Goal: Transaction & Acquisition: Purchase product/service

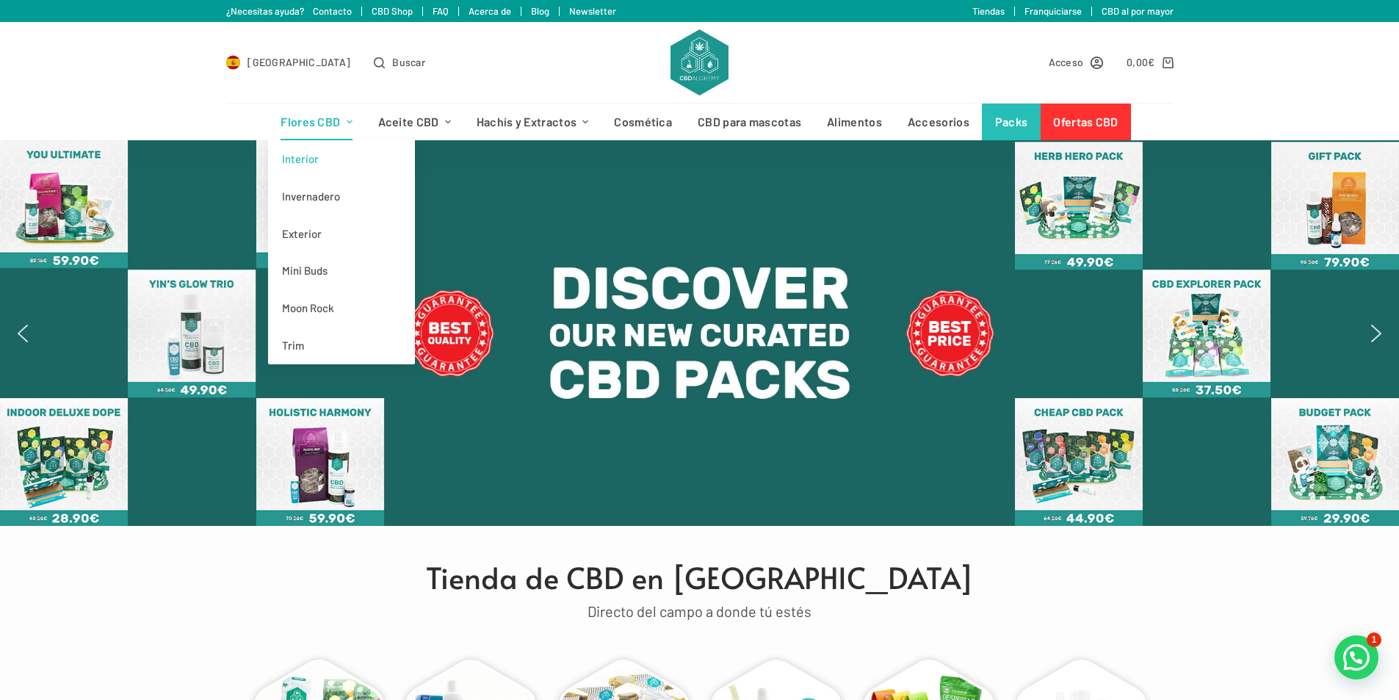
click at [310, 159] on link "Interior" at bounding box center [341, 158] width 147 height 37
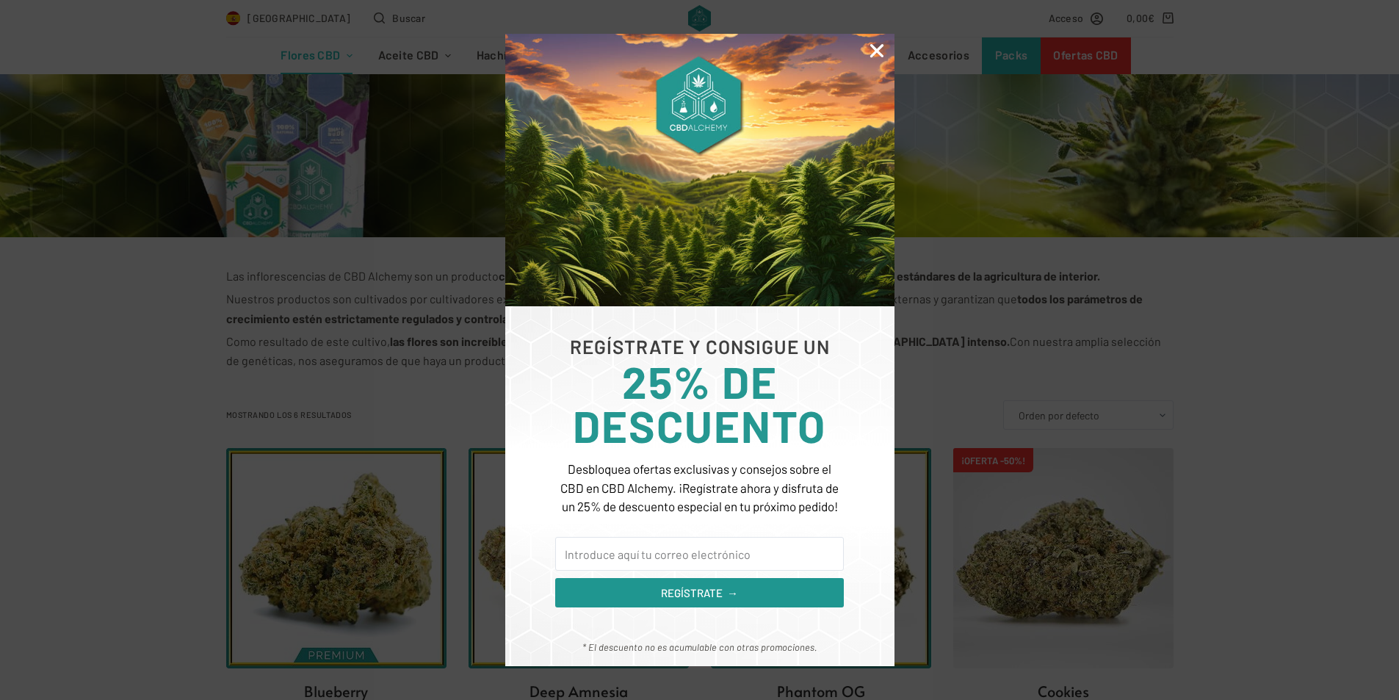
scroll to position [441, 0]
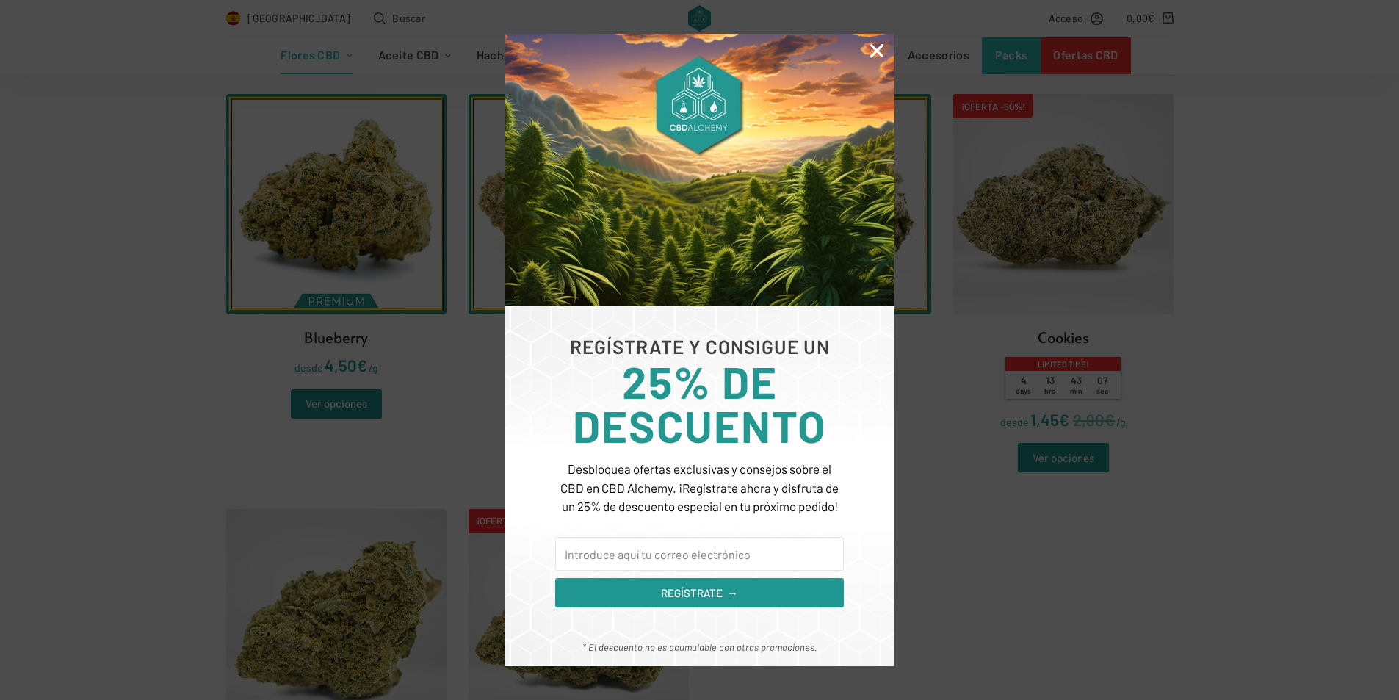
click at [881, 50] on icon "Close" at bounding box center [876, 50] width 19 height 19
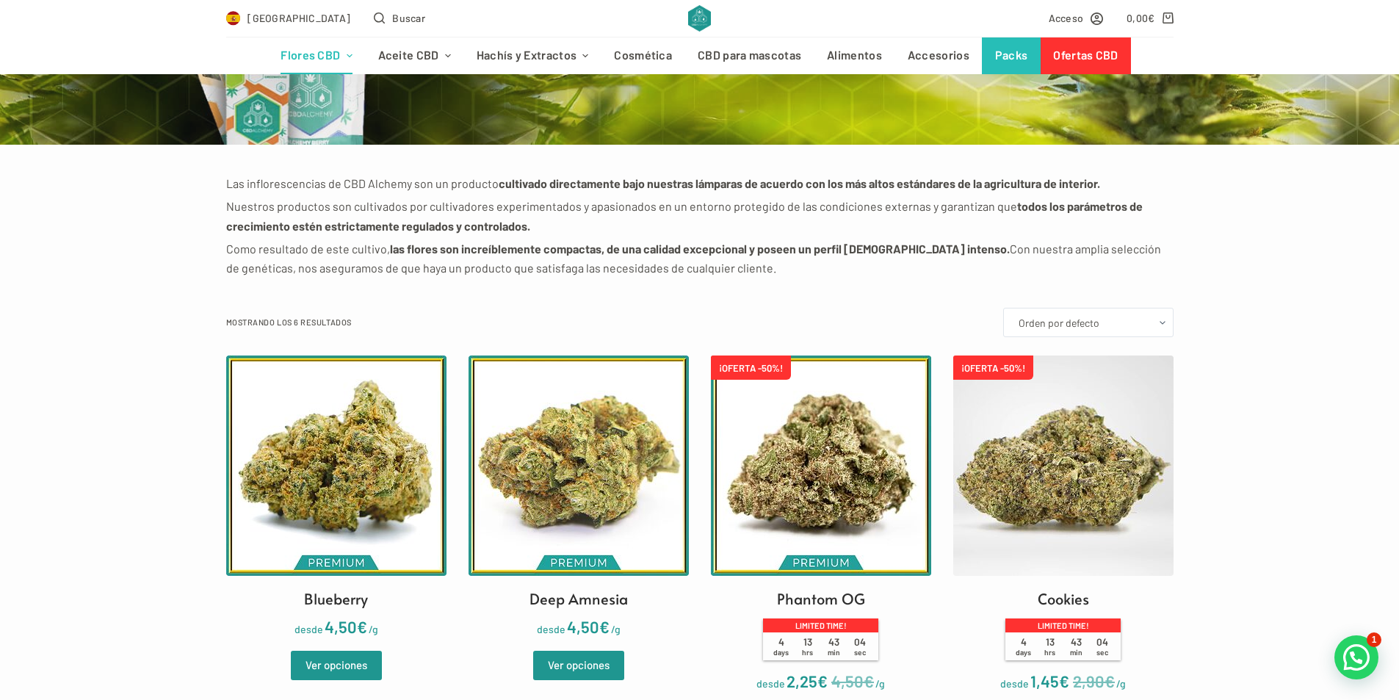
scroll to position [147, 0]
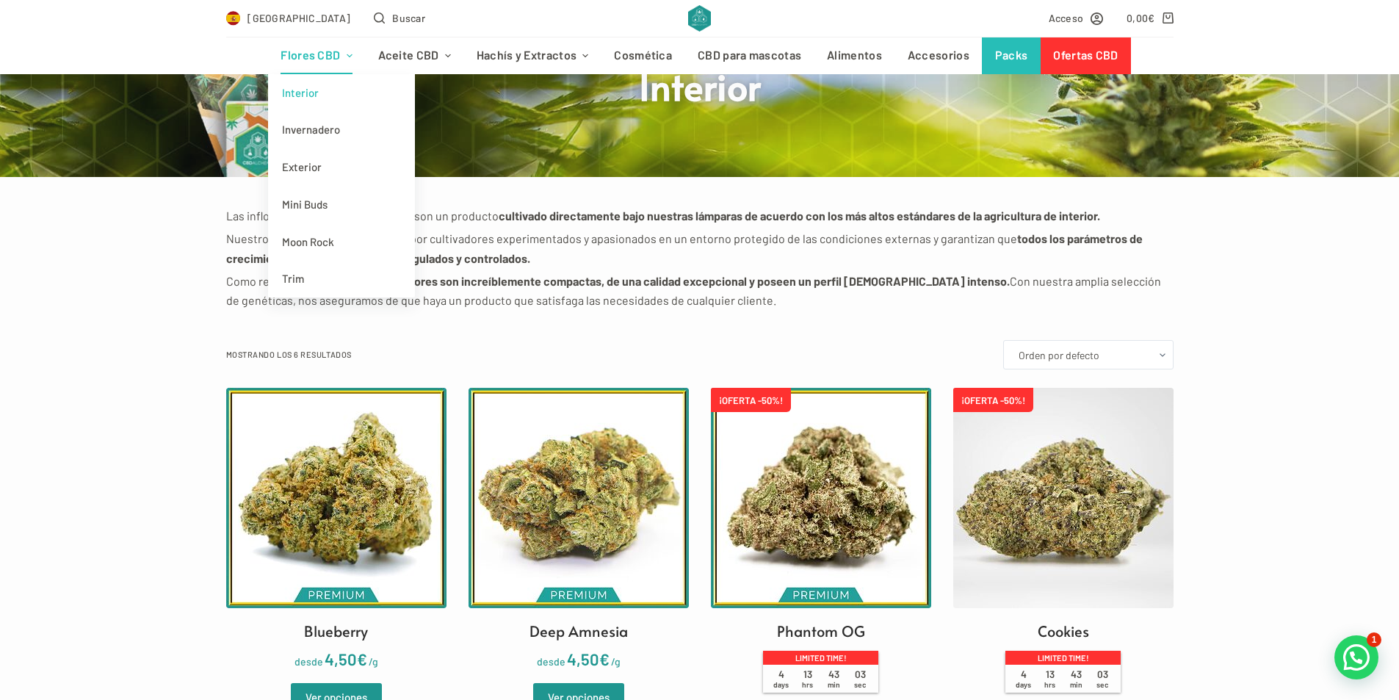
click at [301, 54] on link "Flores CBD" at bounding box center [316, 55] width 97 height 37
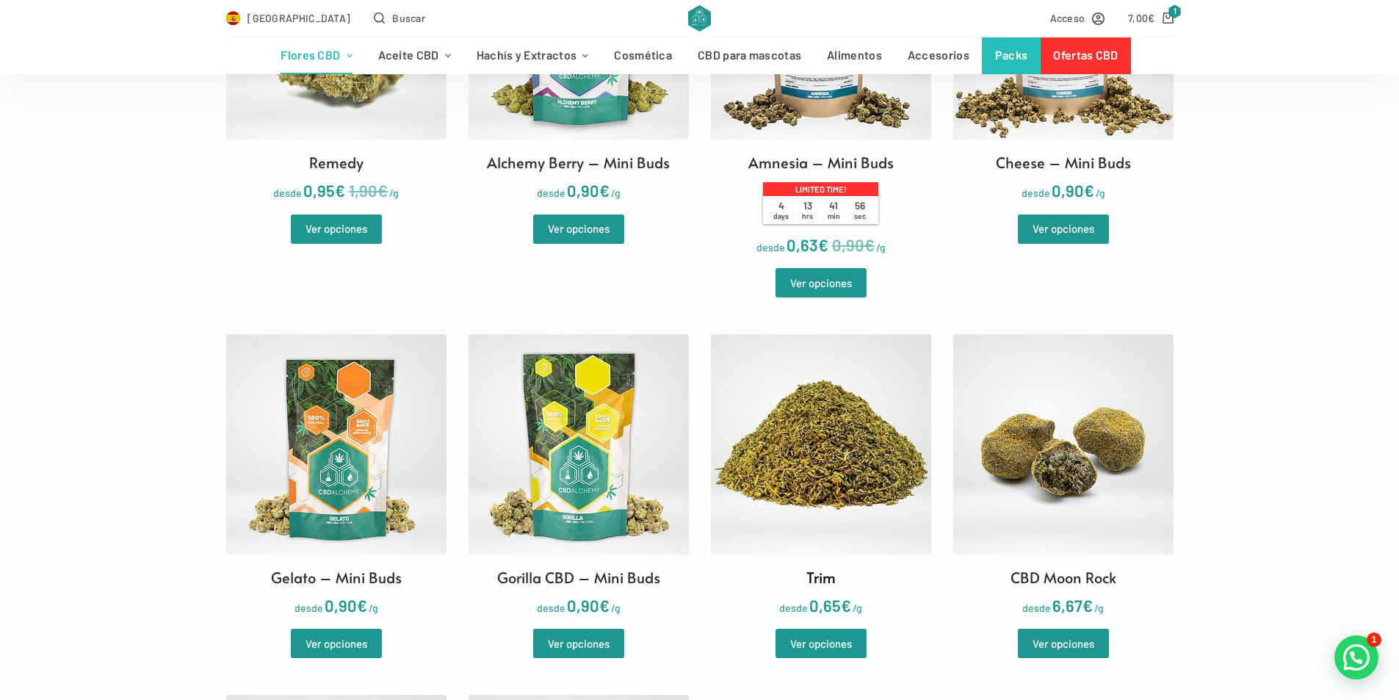
scroll to position [2276, 0]
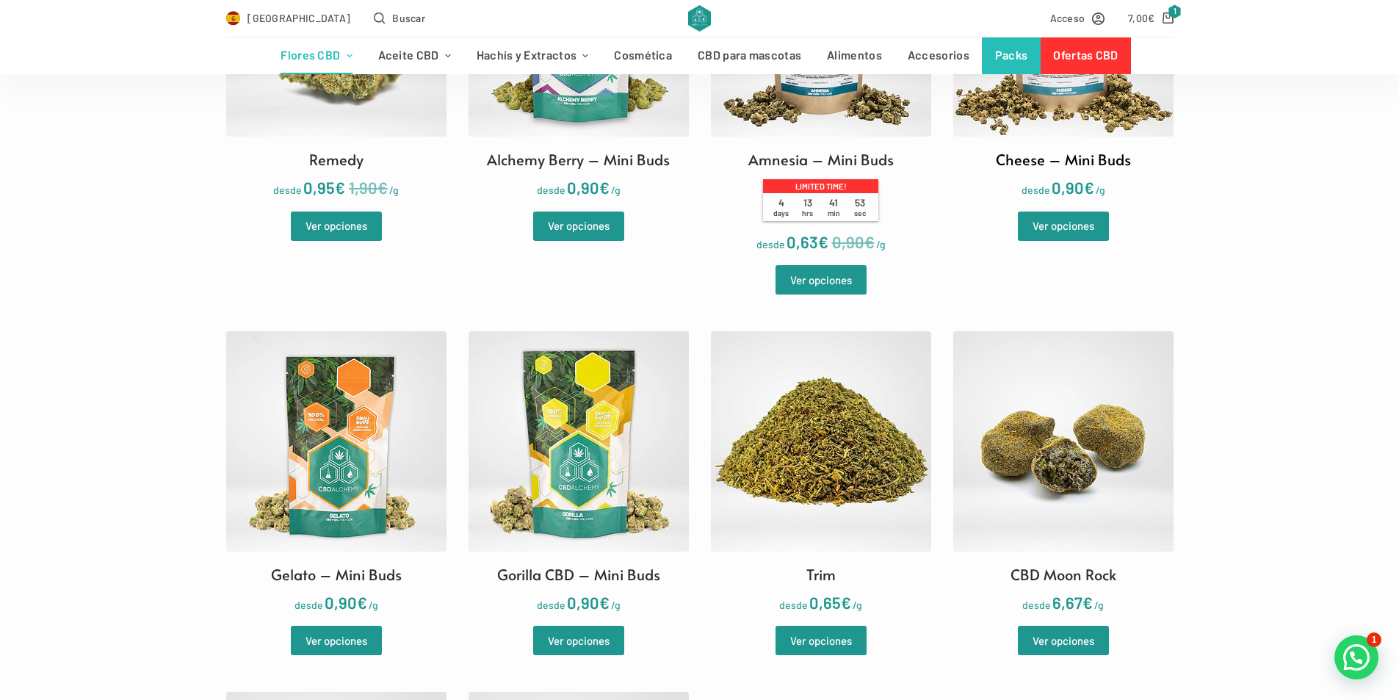
click at [1022, 112] on img at bounding box center [1063, 26] width 220 height 220
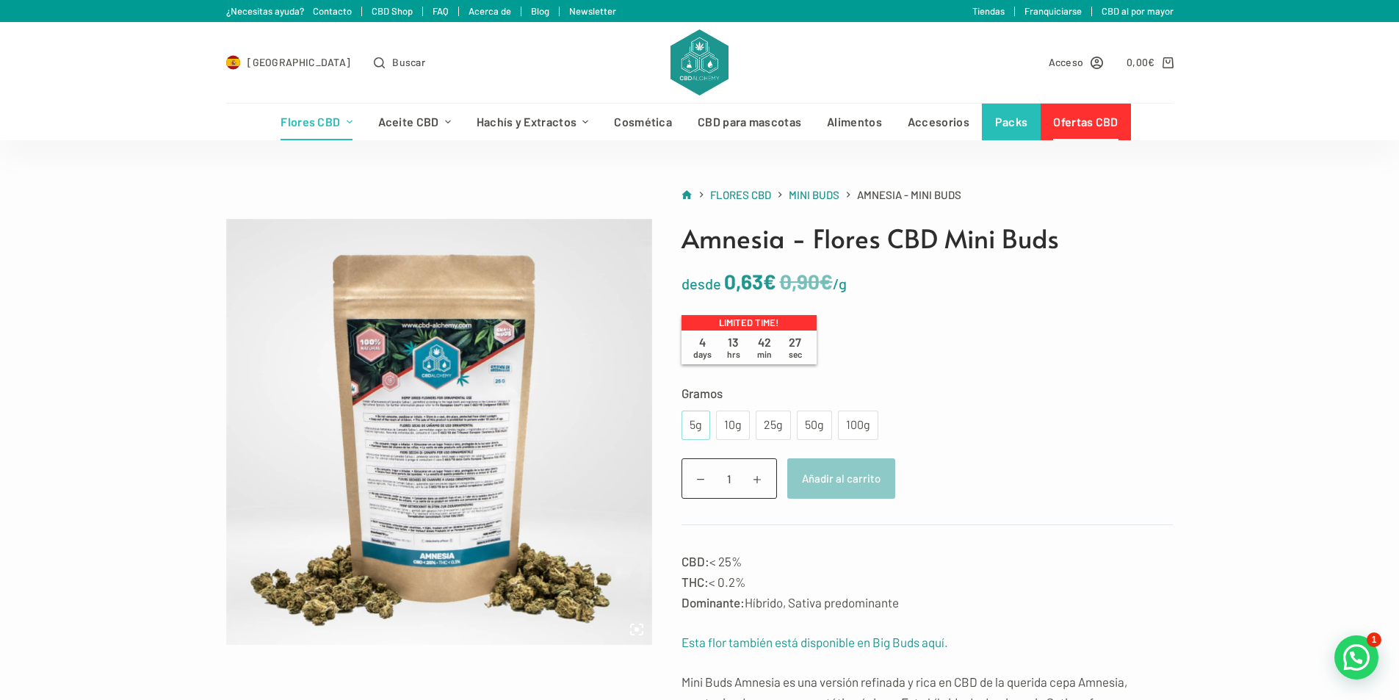
click at [704, 424] on div "5g" at bounding box center [695, 424] width 29 height 29
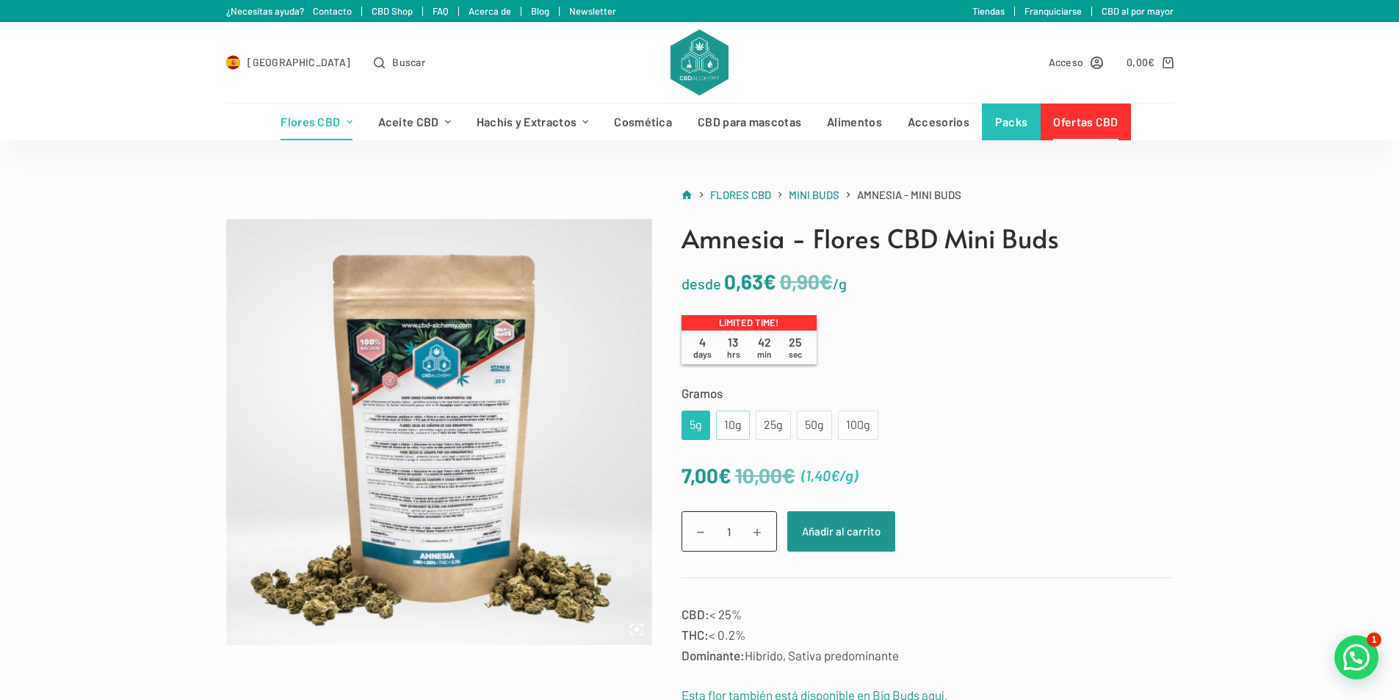
click at [732, 421] on div "10g" at bounding box center [733, 425] width 16 height 19
click at [698, 419] on div "5g" at bounding box center [695, 425] width 11 height 19
click at [726, 421] on div "10g" at bounding box center [733, 425] width 16 height 19
click at [694, 421] on div "5g" at bounding box center [695, 425] width 11 height 19
click at [855, 526] on button "Añadir al carrito" at bounding box center [841, 531] width 108 height 40
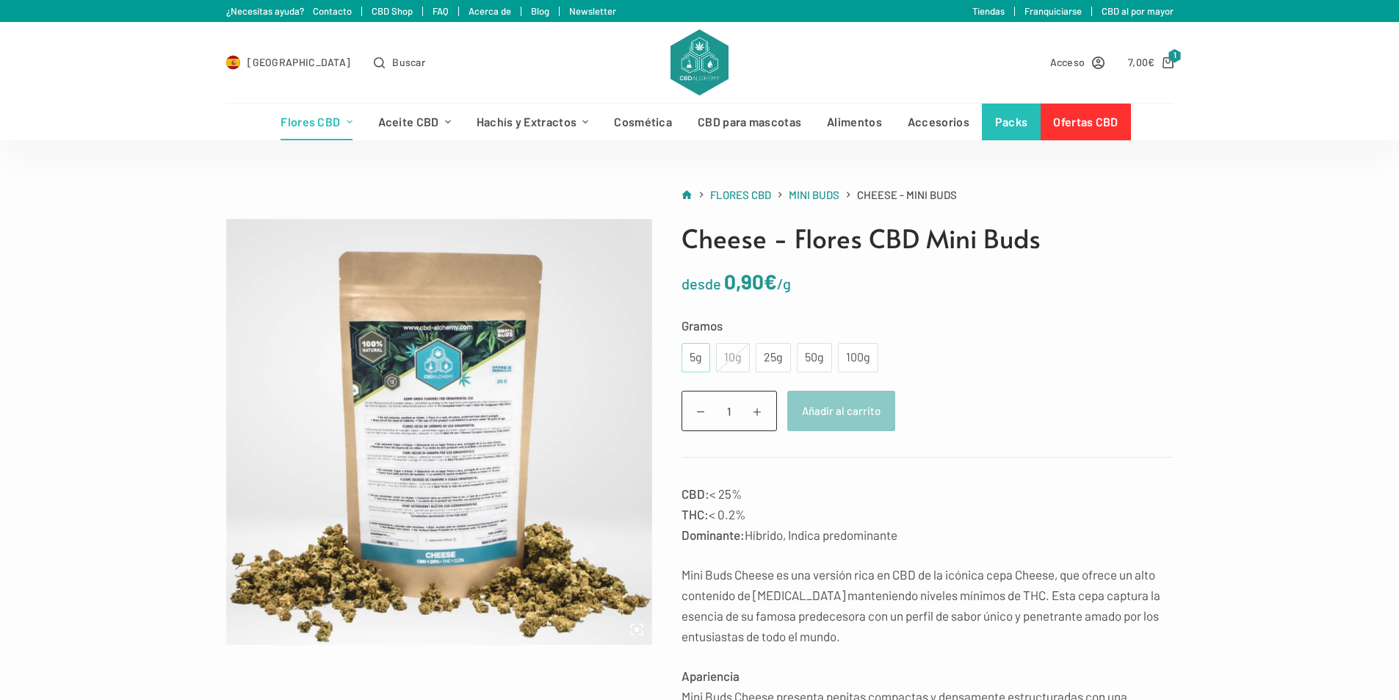
click at [692, 355] on div "5g" at bounding box center [695, 357] width 11 height 19
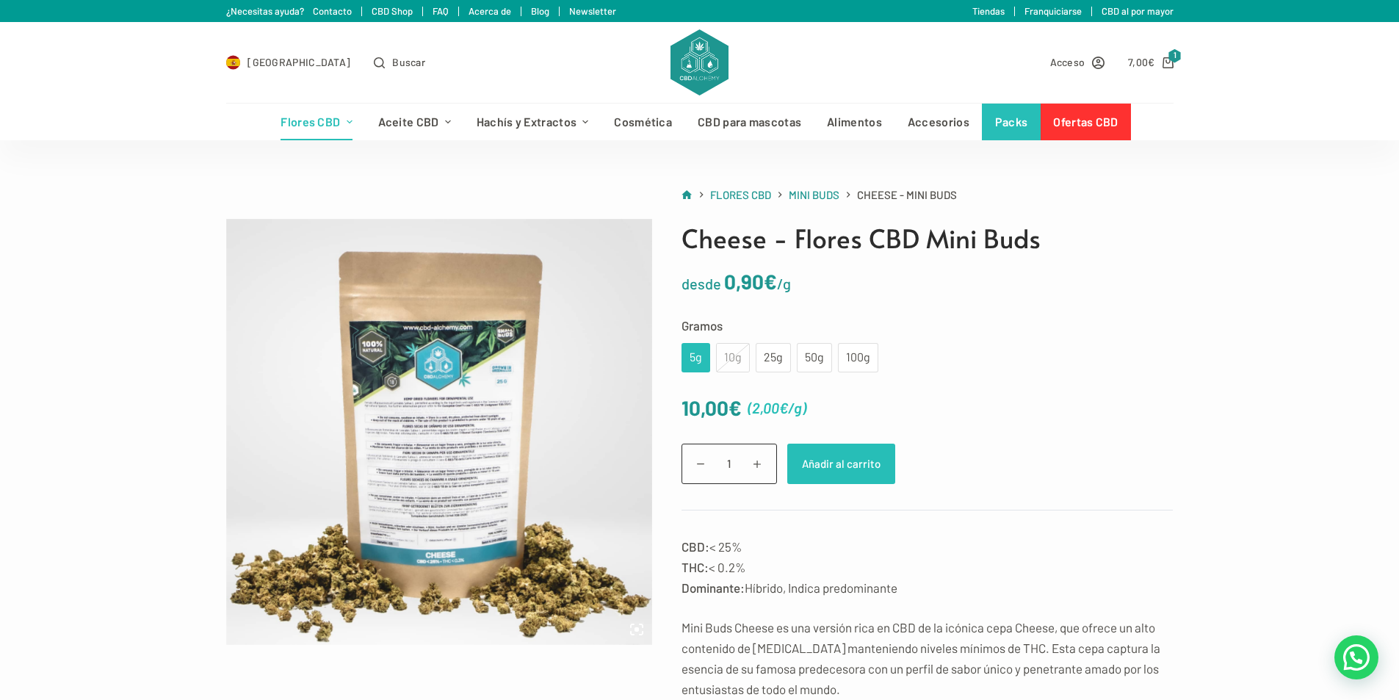
click at [803, 458] on button "Añadir al carrito" at bounding box center [841, 464] width 108 height 40
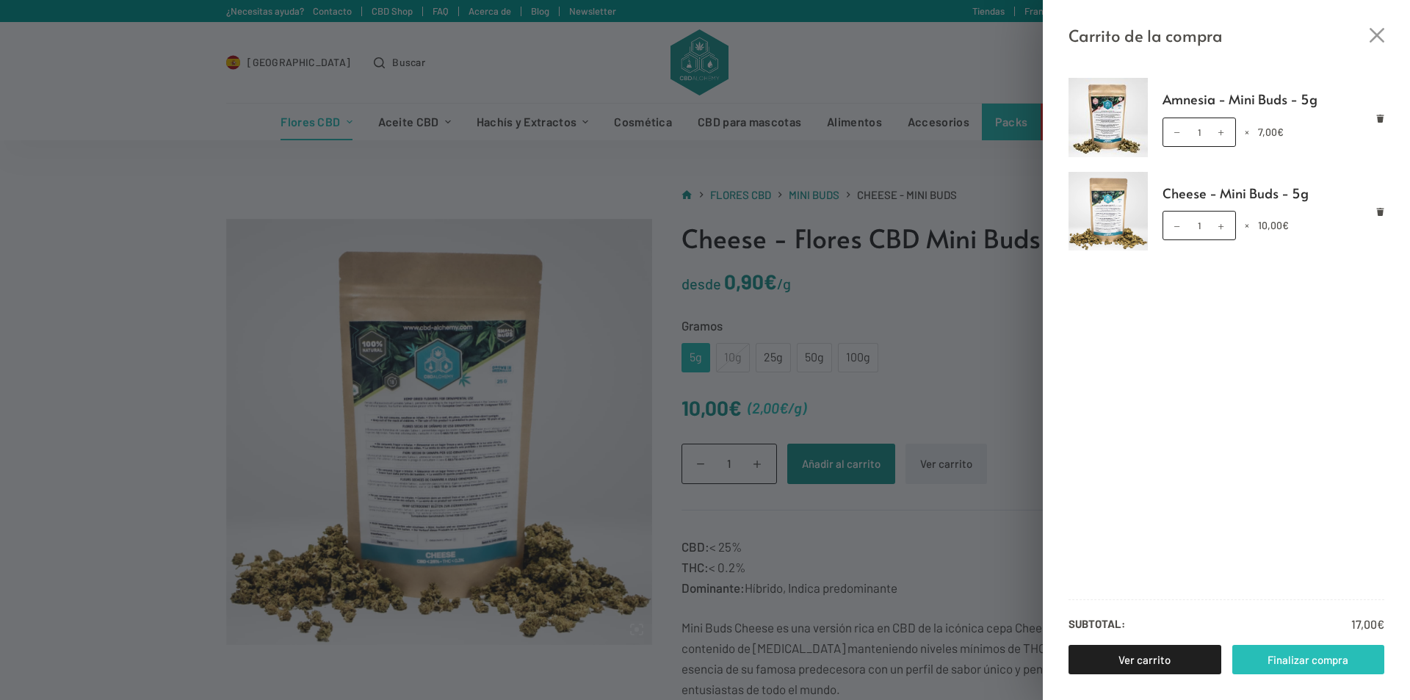
click at [1278, 652] on link "Finalizar compra" at bounding box center [1308, 659] width 153 height 29
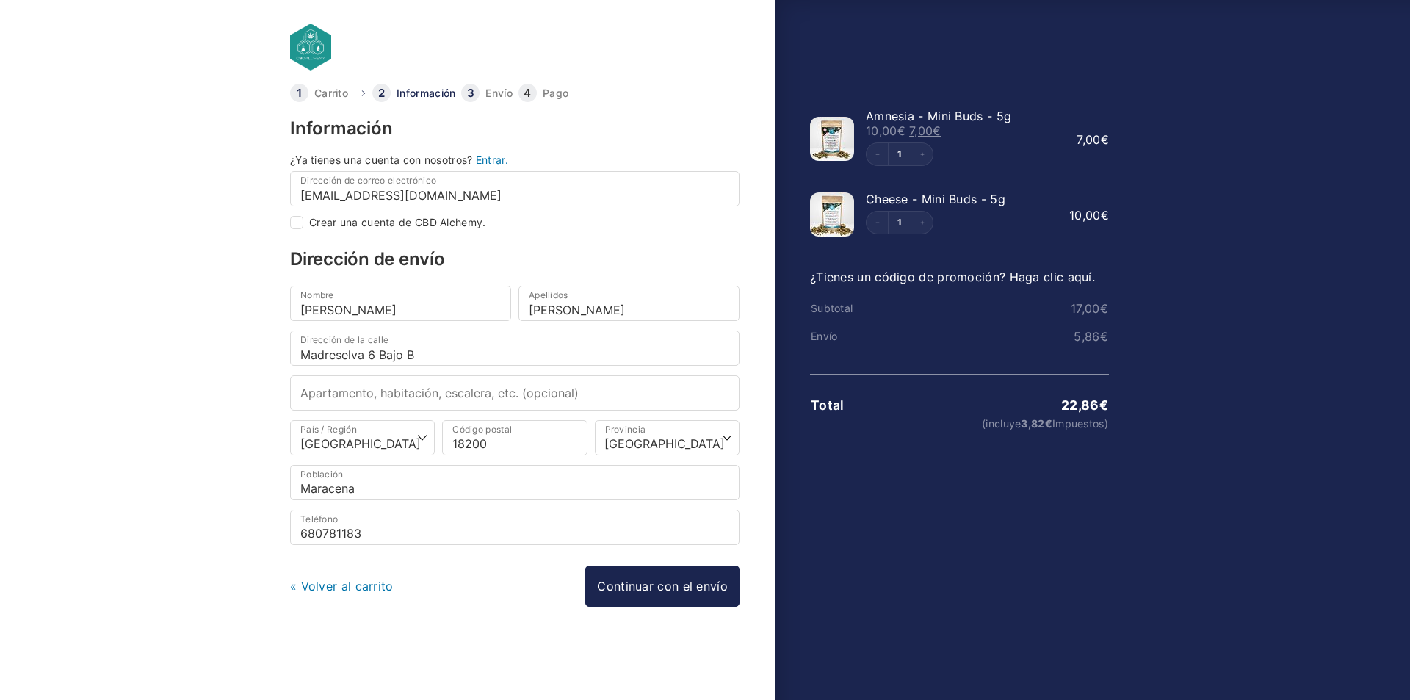
select select "B"
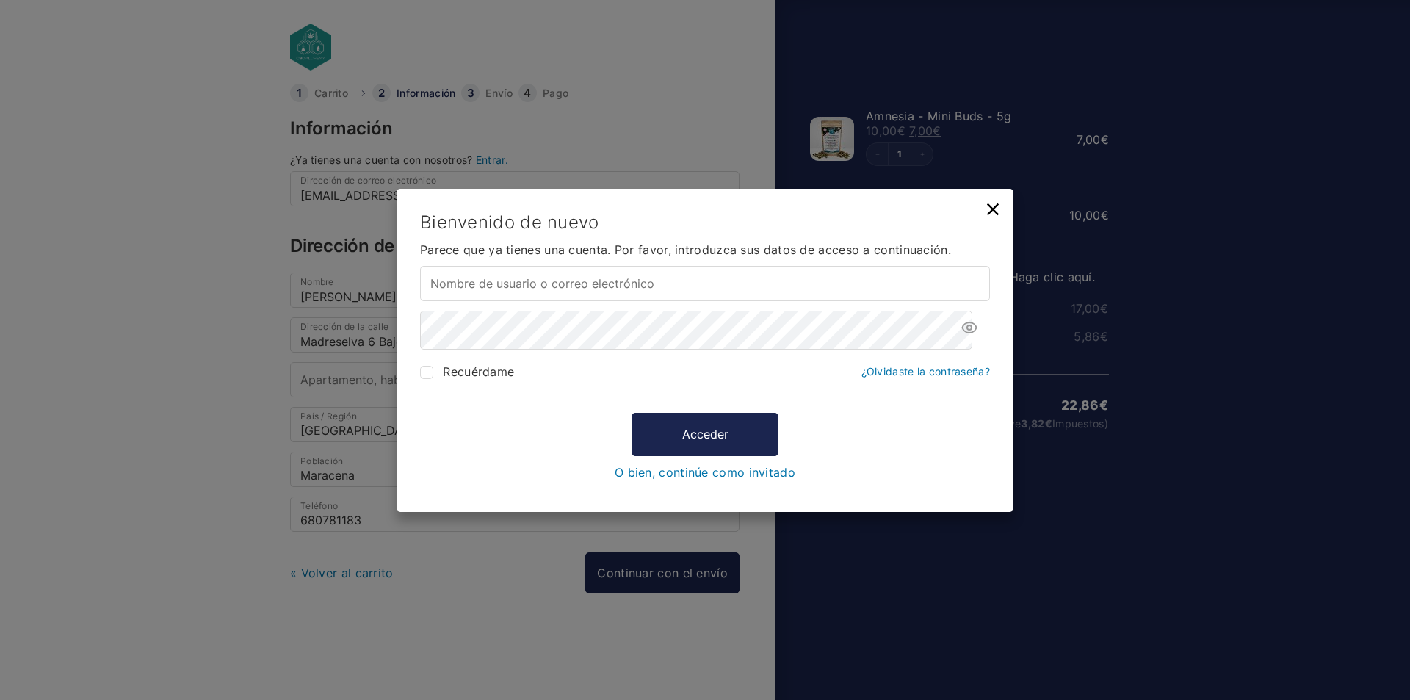
type input "[EMAIL_ADDRESS][DOMAIN_NAME]"
click at [552, 308] on form "Bienvenido de nuevo Parece que ya tienes una cuenta. Por favor, introduzca sus …" at bounding box center [705, 345] width 570 height 267
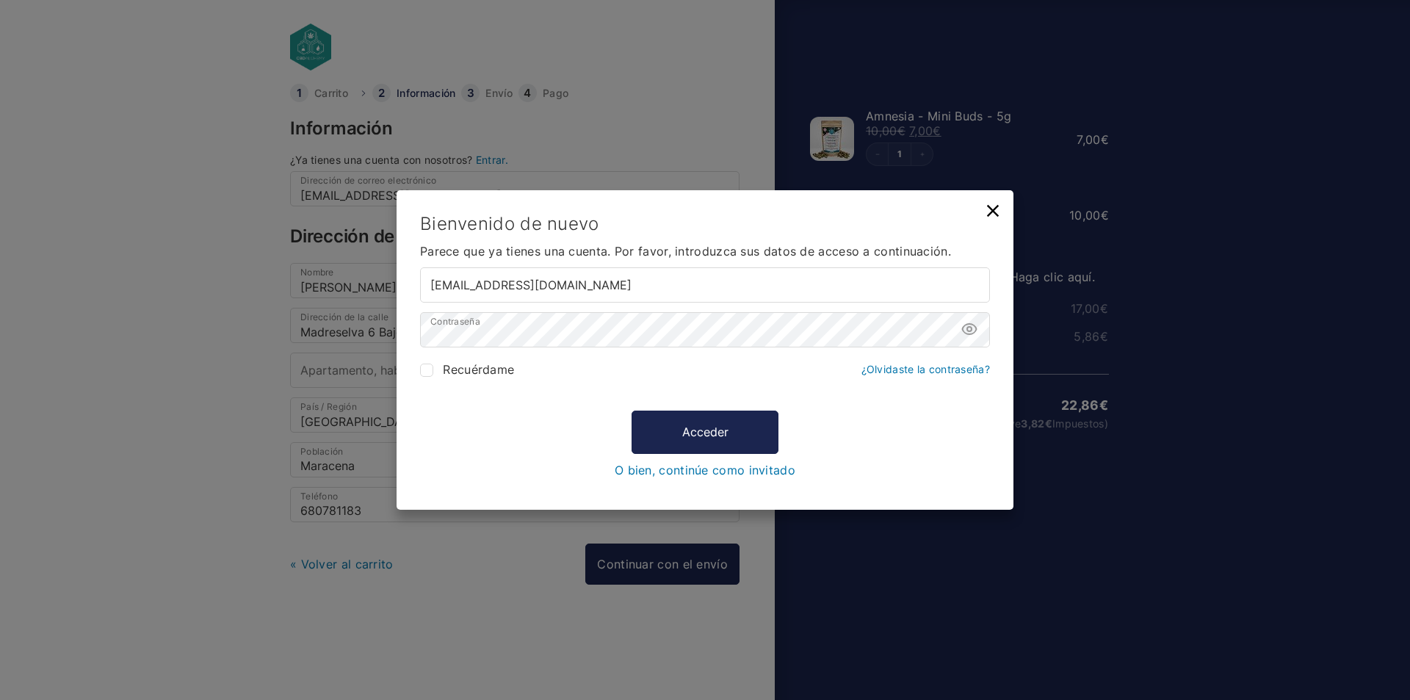
click at [491, 377] on span "Recuérdame" at bounding box center [478, 369] width 71 height 15
click at [433, 377] on input "Recuérdame" at bounding box center [426, 369] width 13 height 13
checkbox input "true"
click at [654, 444] on button "Acceder" at bounding box center [704, 432] width 147 height 43
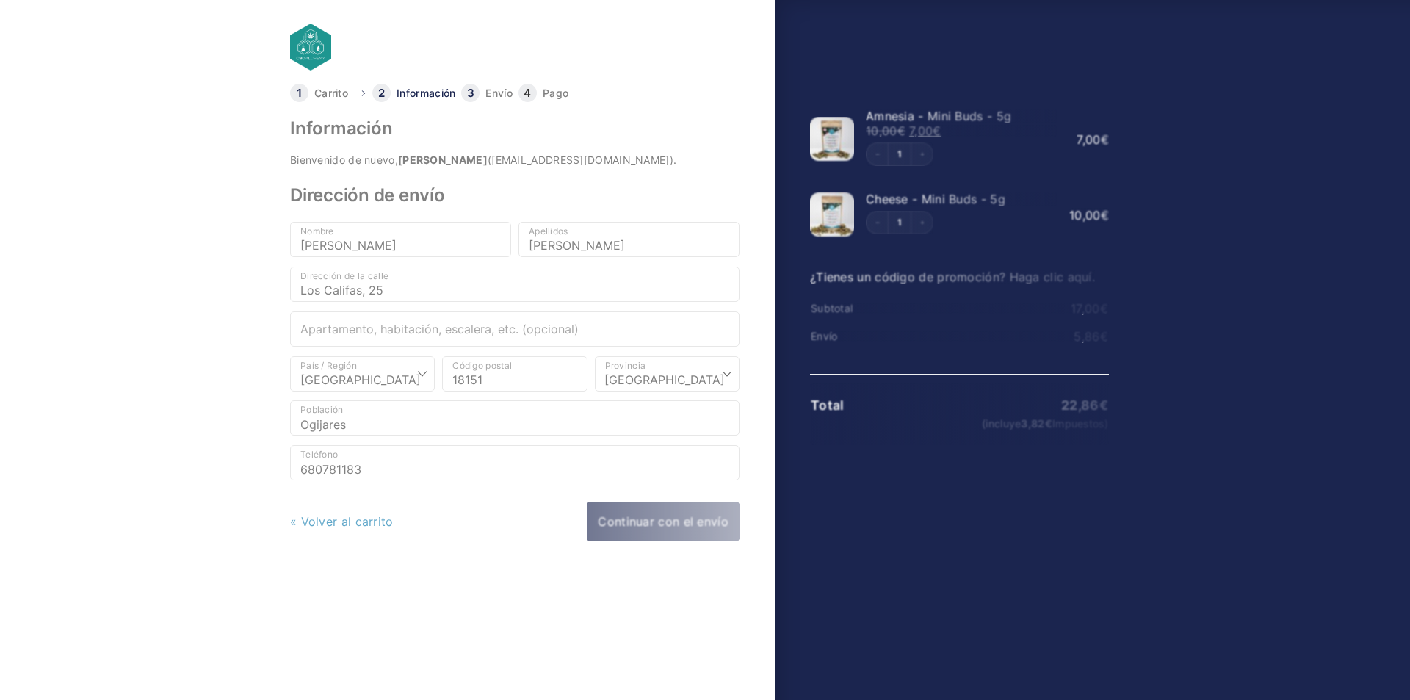
select select "GR"
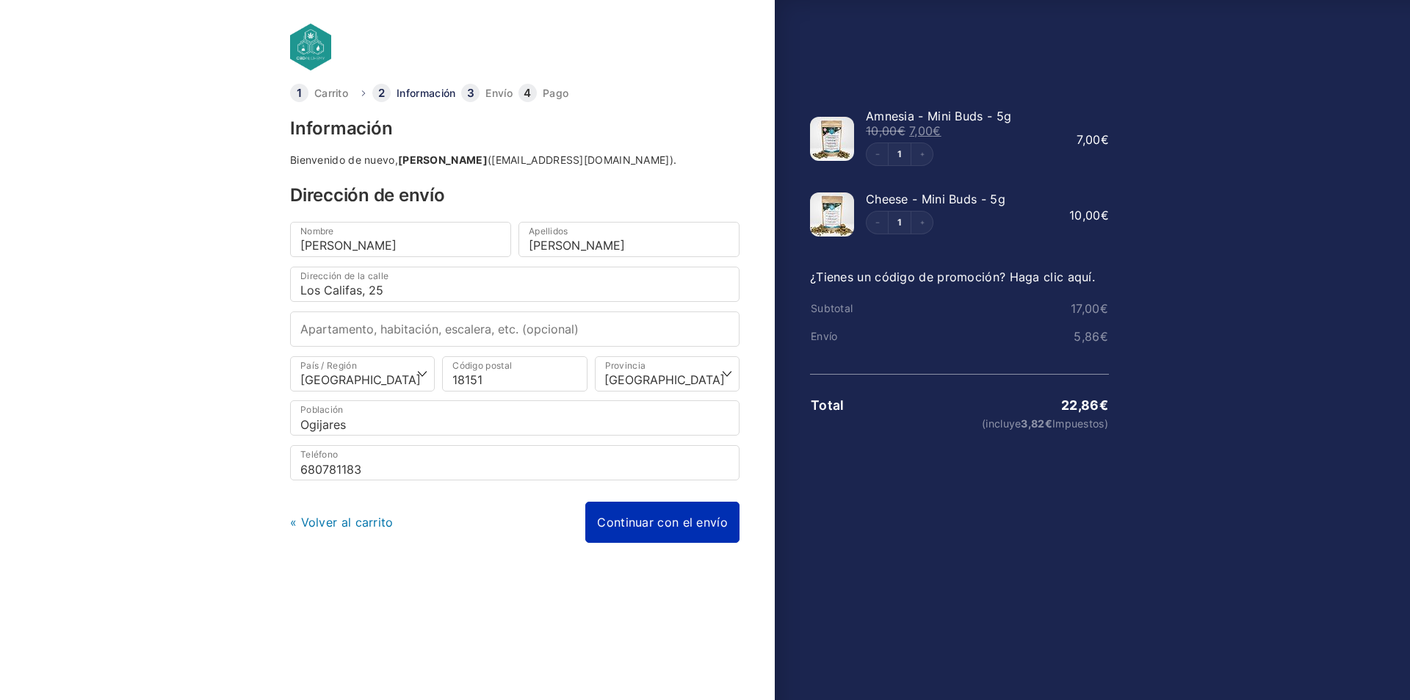
click at [647, 534] on link "Continuar con el envío" at bounding box center [662, 522] width 154 height 41
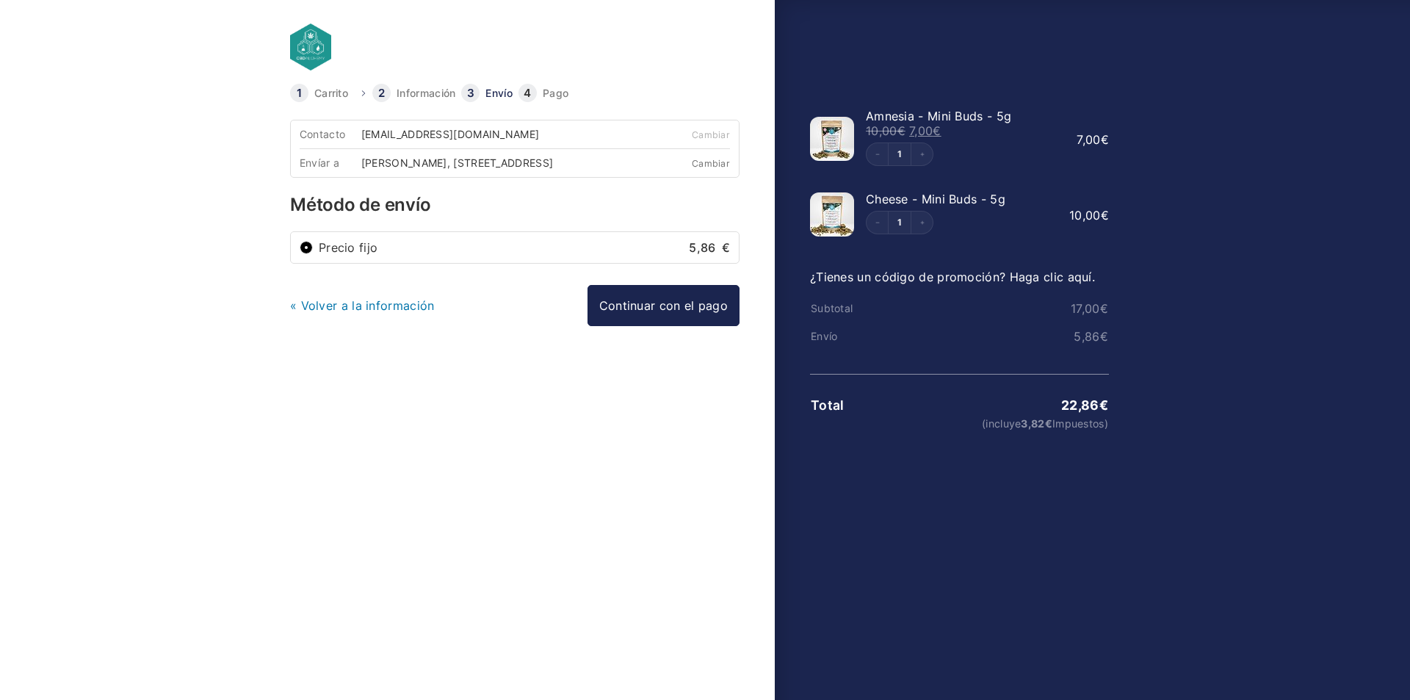
click at [723, 162] on link "Cambiar" at bounding box center [711, 163] width 38 height 11
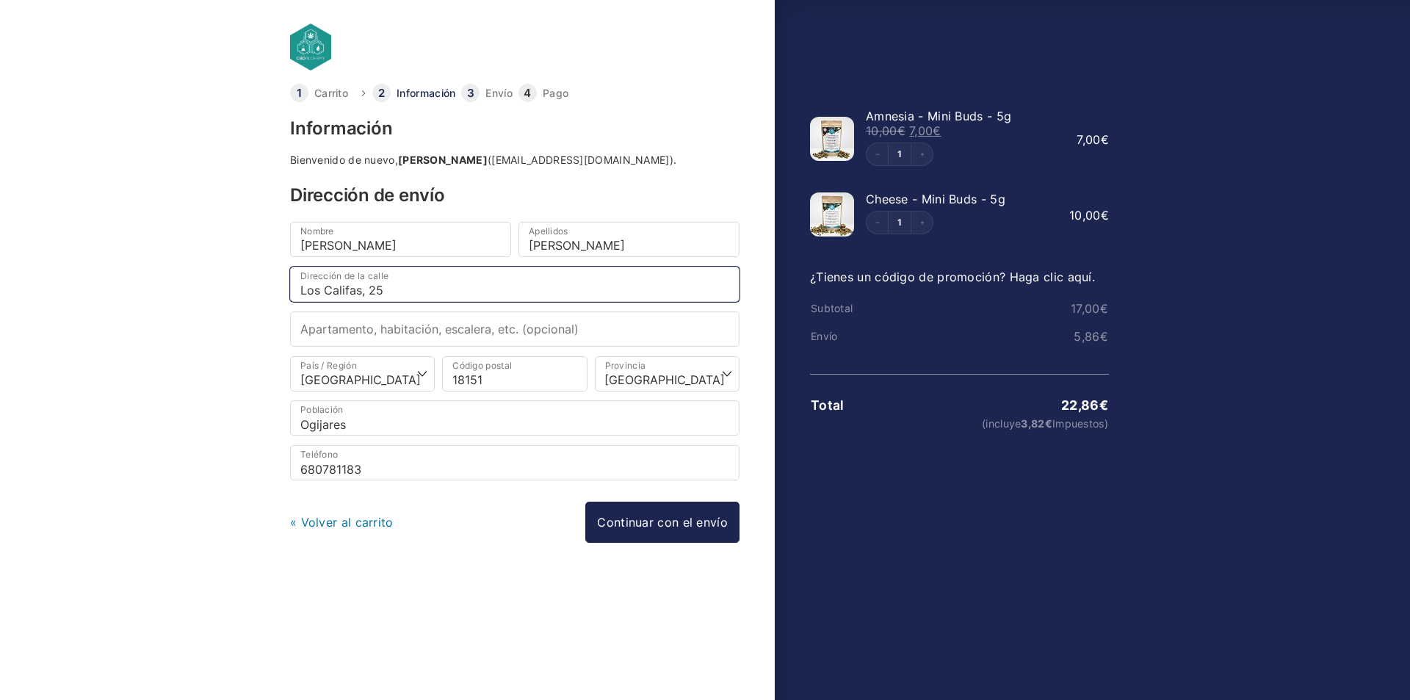
drag, startPoint x: 416, startPoint y: 294, endPoint x: 278, endPoint y: 289, distance: 137.4
click at [278, 289] on body "Carrito Información Envío Pago Información Bienvenido de nuevo, Alejandro Alarc…" at bounding box center [705, 326] width 1410 height 653
type input "Madreselva 6 Bajo B"
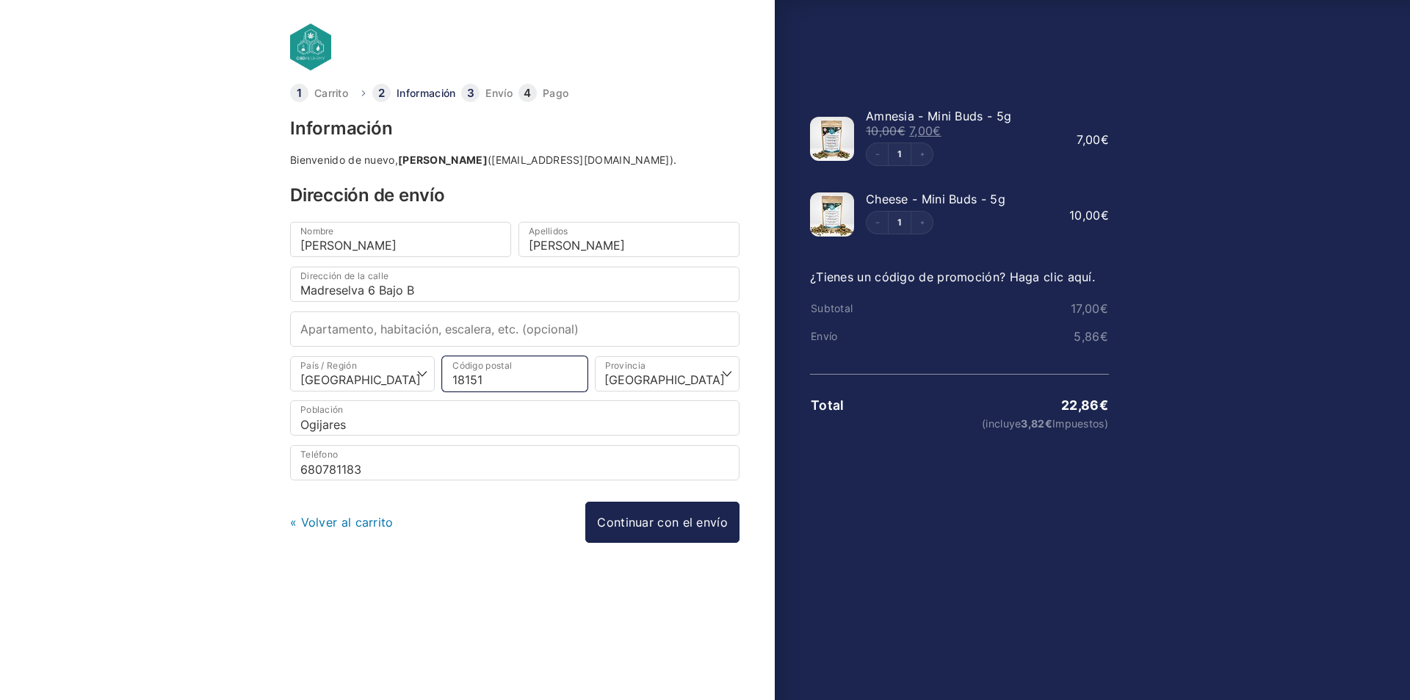
click at [504, 389] on input "18151" at bounding box center [514, 373] width 145 height 35
type input "18200"
select select
type input "Maracena"
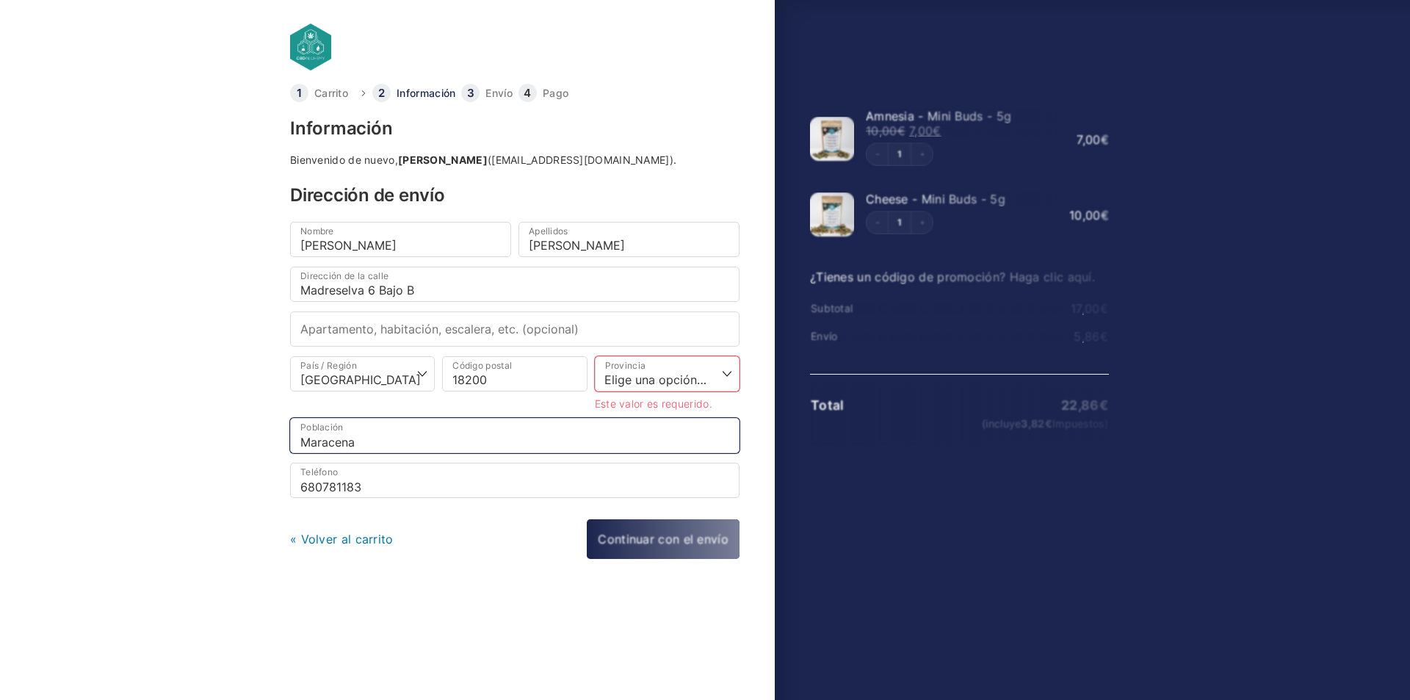
click at [374, 446] on input "Maracena" at bounding box center [514, 435] width 449 height 35
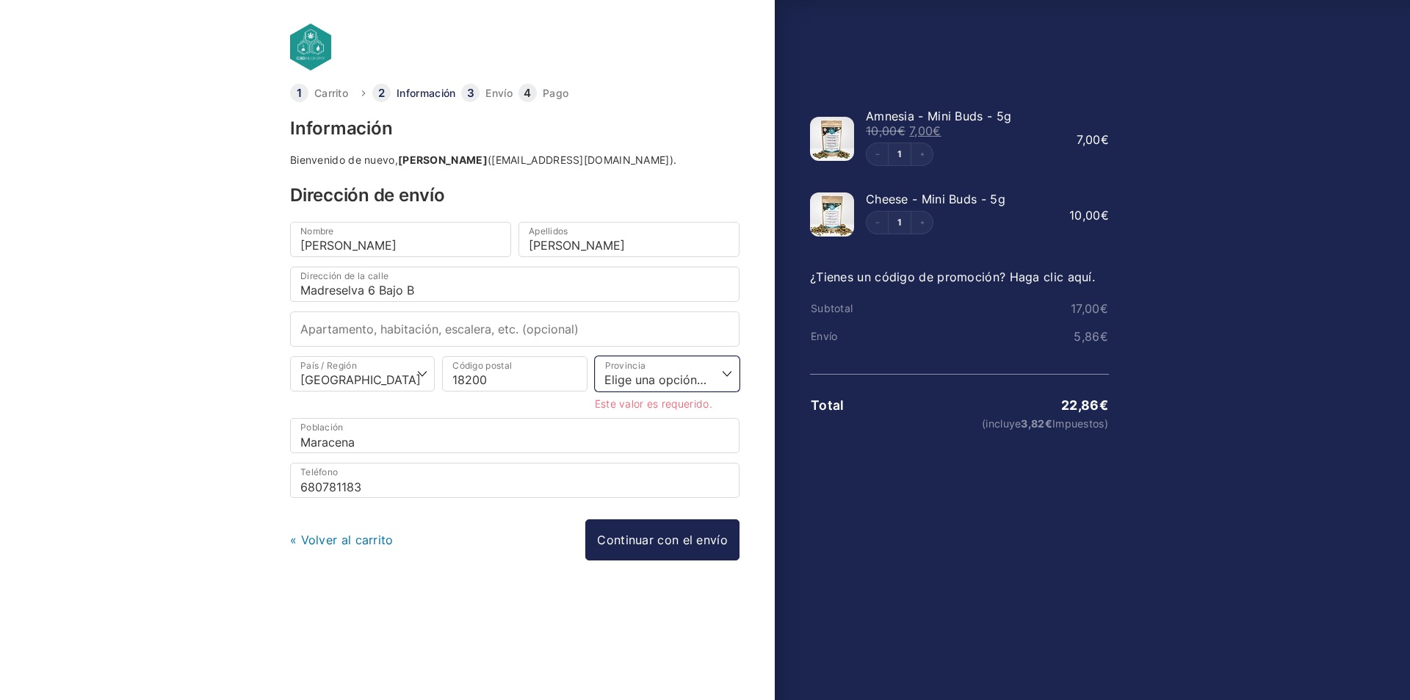
click at [658, 370] on select "Elige una opción… La Coruña Álava Albacete Alicante Almería Asturias Ávila Bada…" at bounding box center [667, 373] width 145 height 35
select select "GR"
click at [595, 361] on select "Elige una opción… La Coruña Álava Albacete Alicante Almería Asturias Ávila Bada…" at bounding box center [667, 373] width 145 height 35
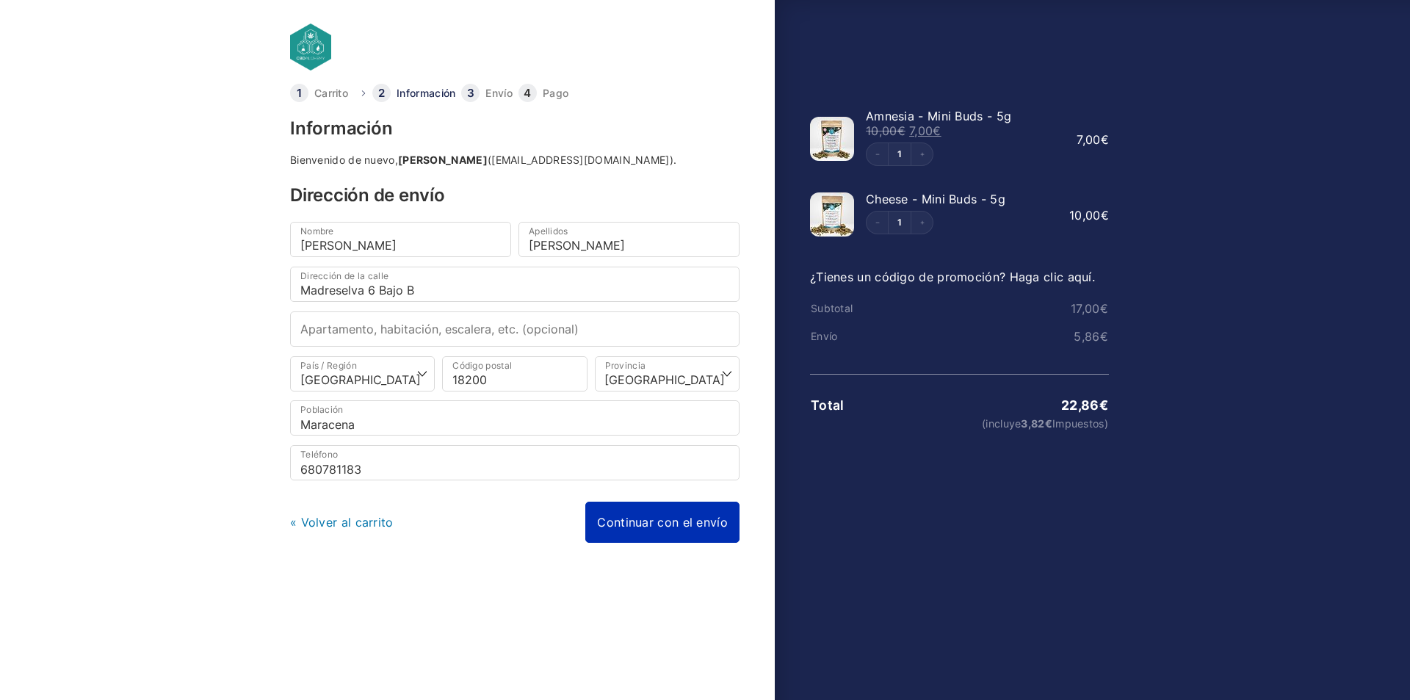
click at [623, 520] on link "Continuar con el envío" at bounding box center [662, 522] width 154 height 41
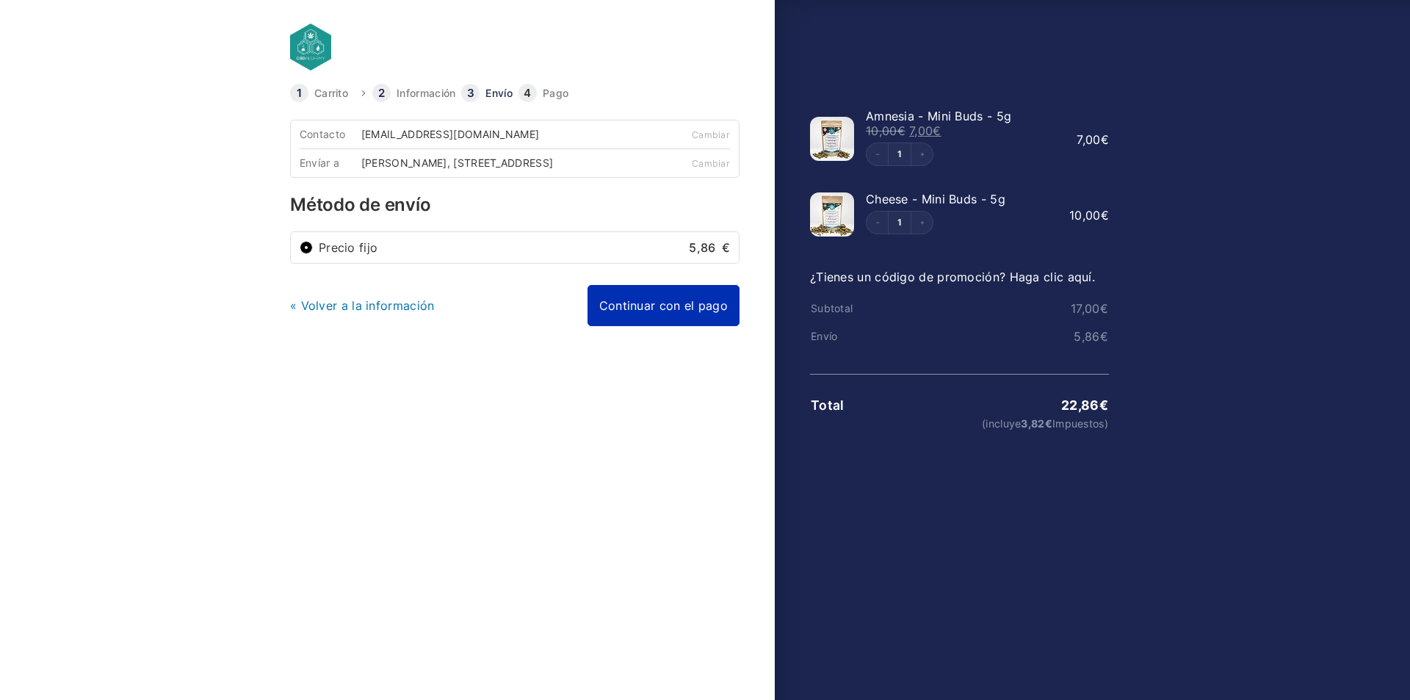
click at [689, 314] on link "Continuar con el pago" at bounding box center [663, 305] width 152 height 41
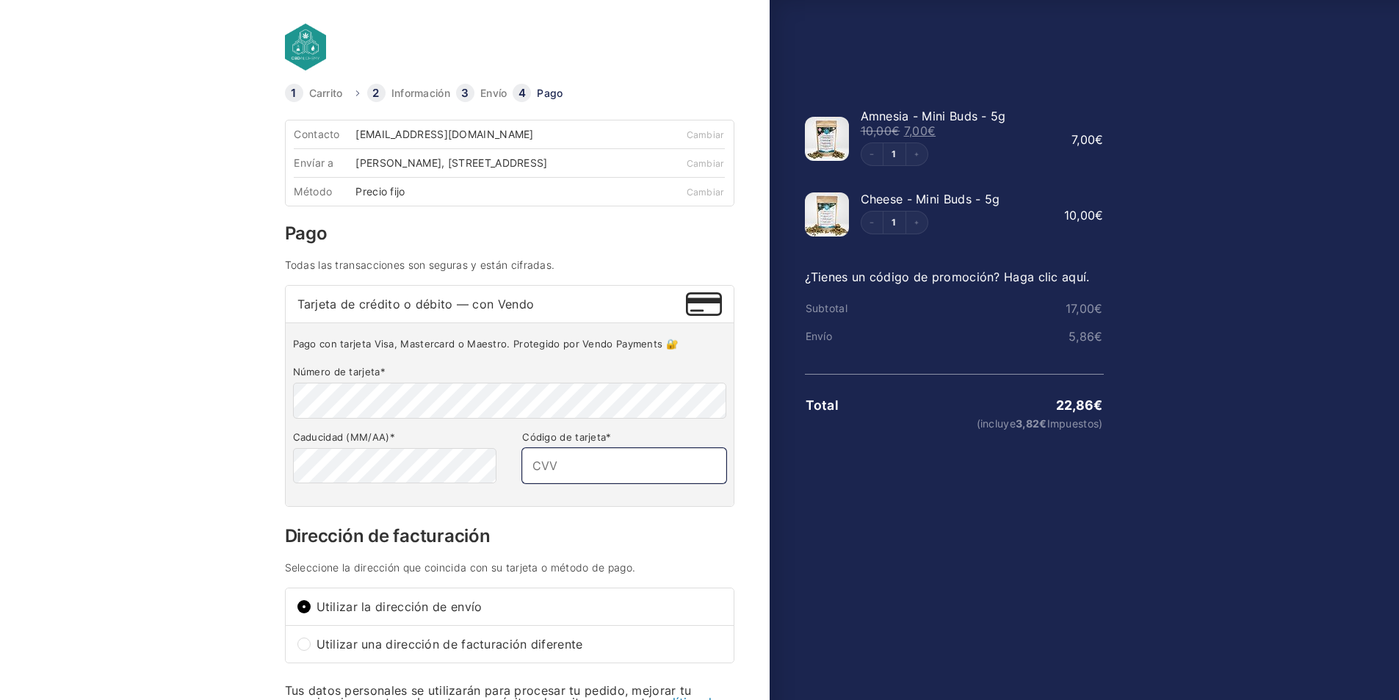
click at [596, 465] on input "Código de tarjeta *" at bounding box center [623, 465] width 203 height 35
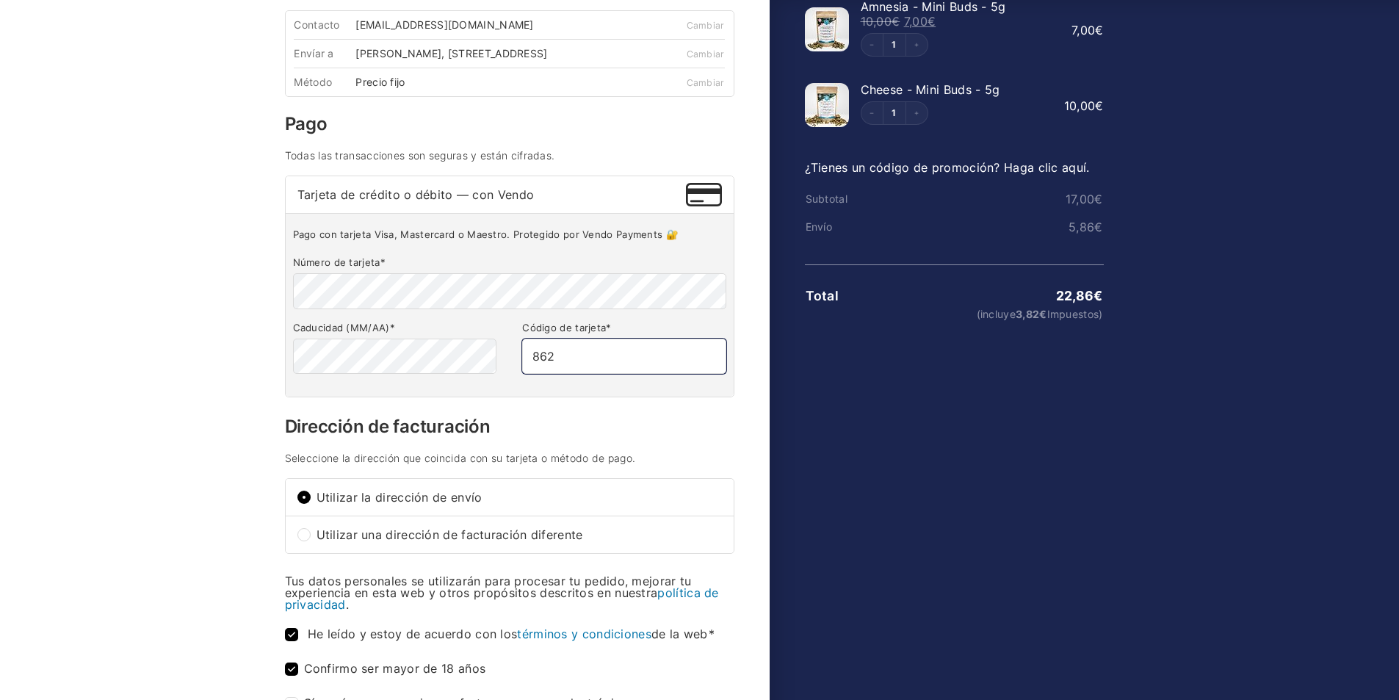
scroll to position [282, 0]
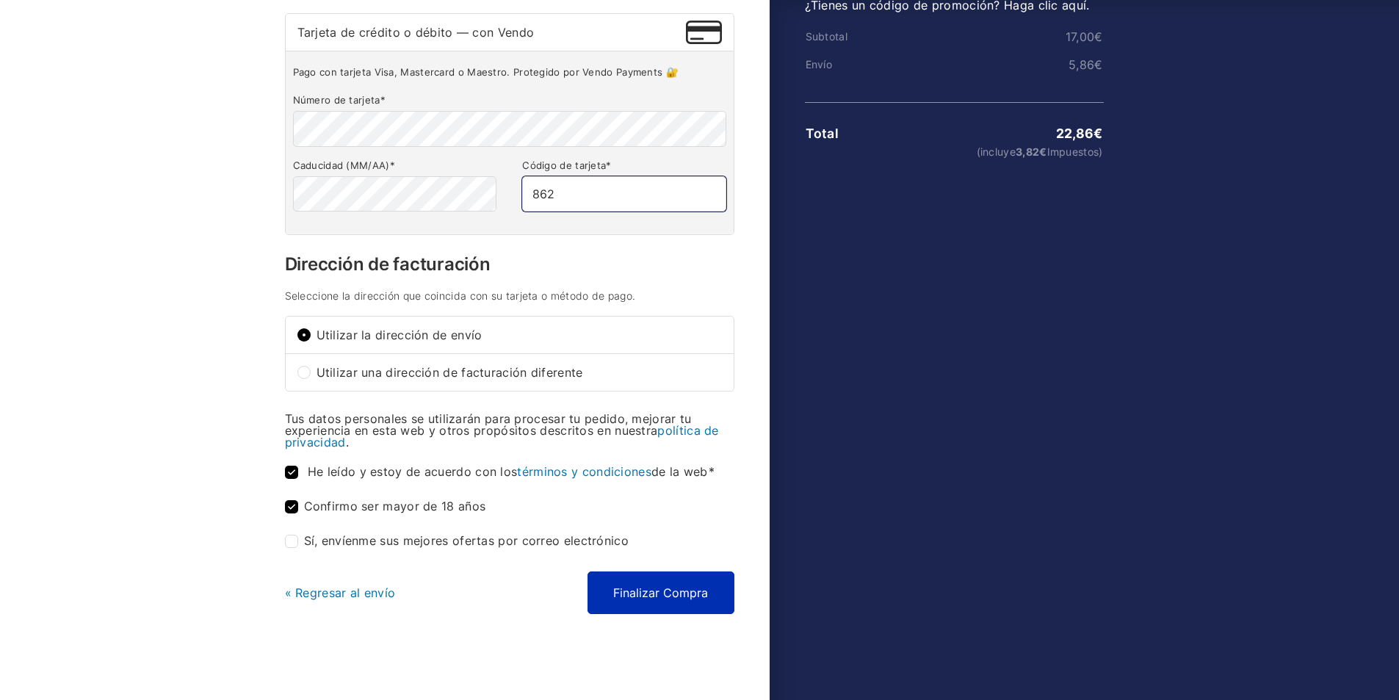
type input "862"
click at [656, 601] on button "Finalizar Compra" at bounding box center [660, 592] width 147 height 43
